Goal: Navigation & Orientation: Find specific page/section

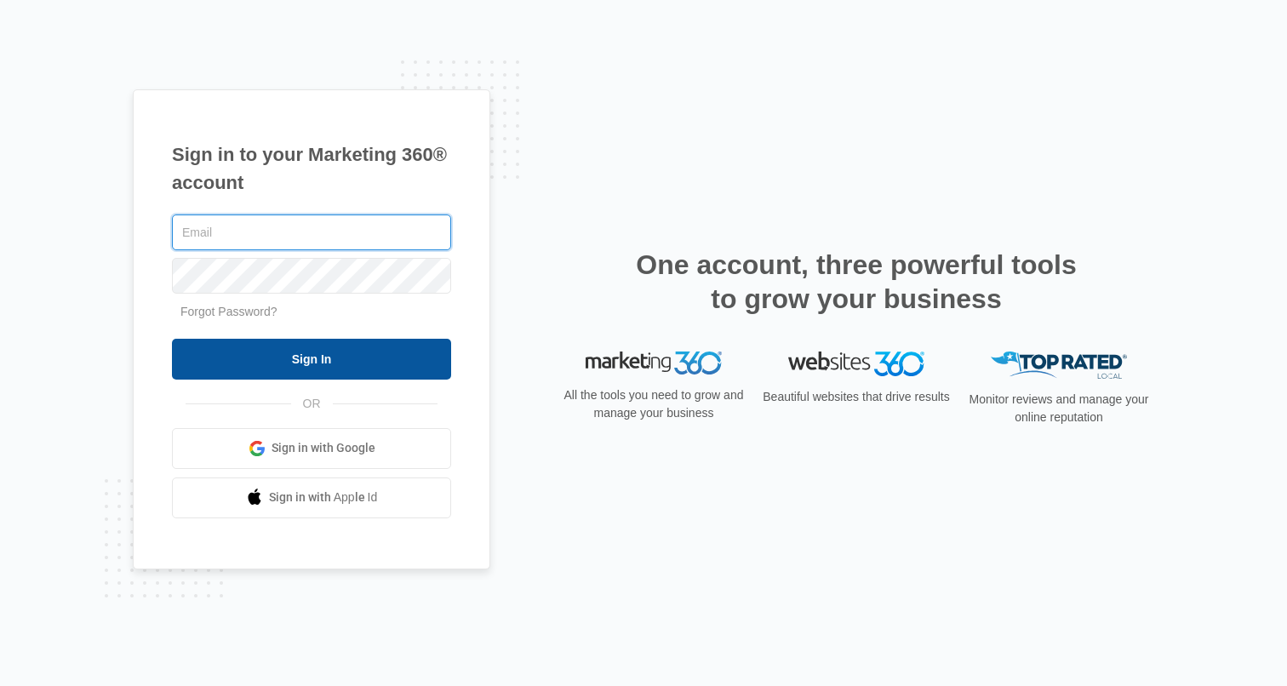
type input "[PERSON_NAME][EMAIL_ADDRESS][PERSON_NAME][DOMAIN_NAME]"
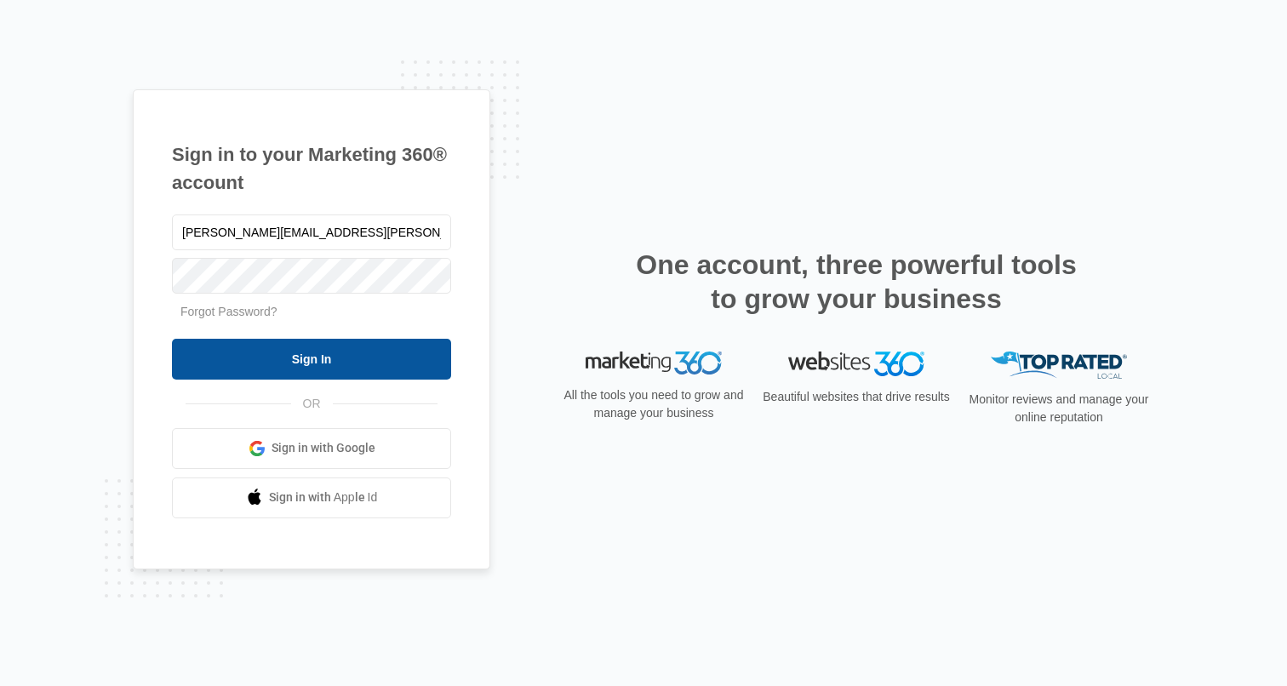
click at [297, 358] on input "Sign In" at bounding box center [311, 359] width 279 height 41
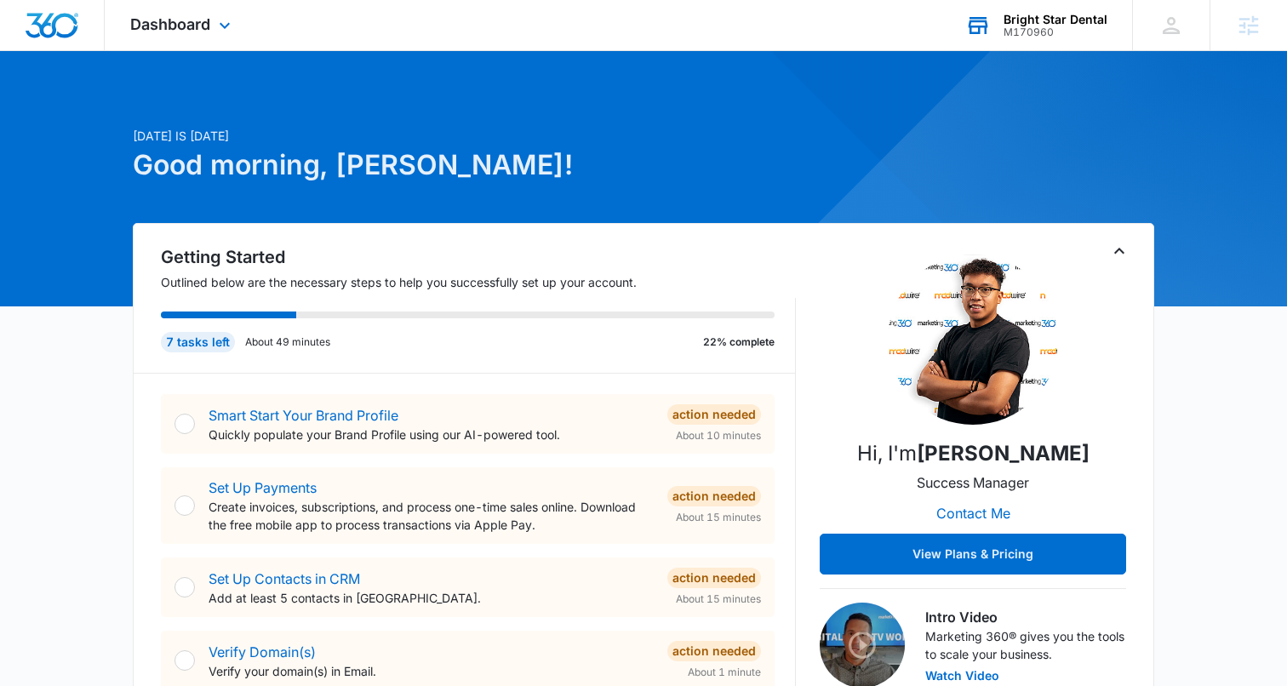
click at [1034, 37] on div "Bright Star Dental M170960 Your Accounts View All" at bounding box center [1036, 25] width 192 height 50
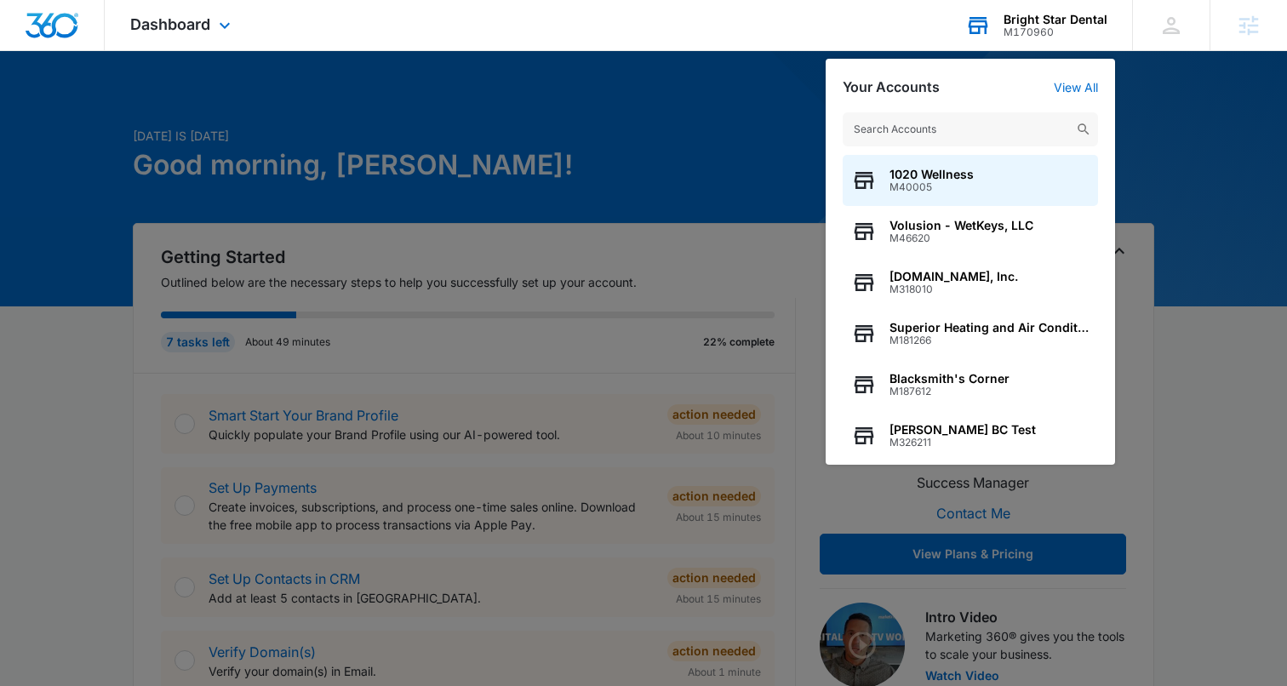
click at [885, 123] on input "text" at bounding box center [970, 129] width 255 height 34
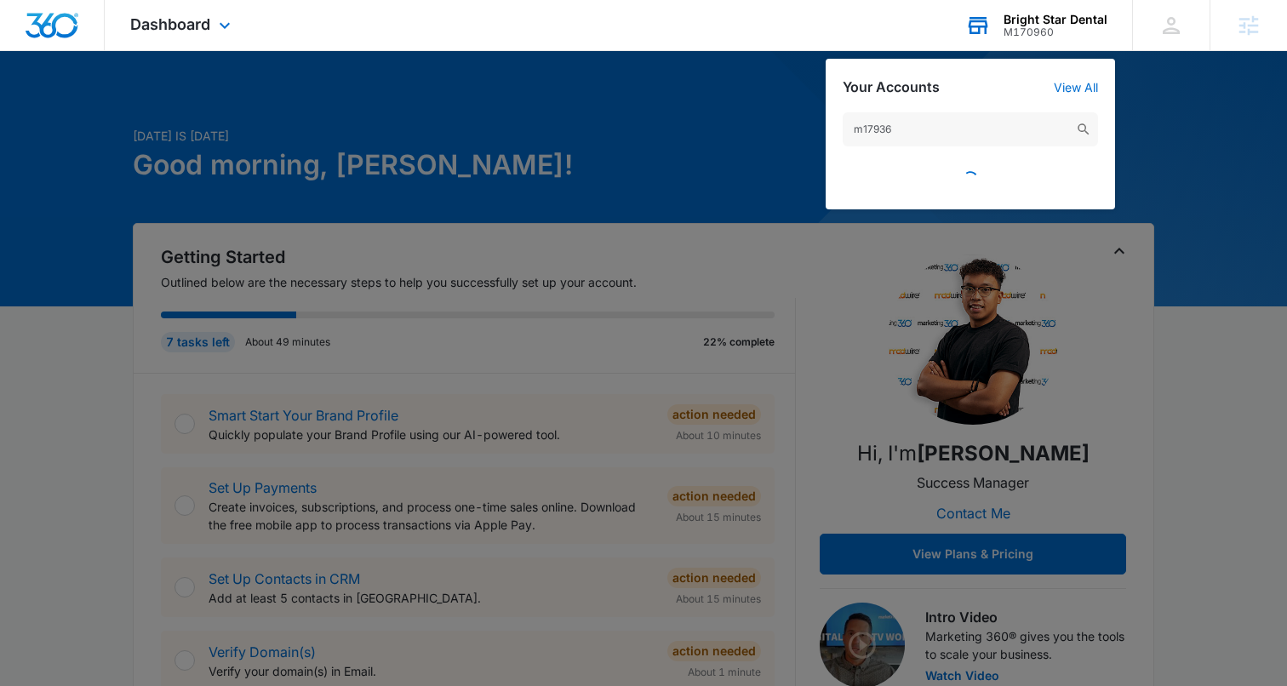
type input "m179366"
drag, startPoint x: 795, startPoint y: 120, endPoint x: 763, endPoint y: 118, distance: 32.4
click at [763, 51] on nav "Dashboard Apps Reputation Websites Forms CRM Email Social Shop Content Ads Inte…" at bounding box center [643, 25] width 1287 height 51
type input "m17"
